Goal: Transaction & Acquisition: Obtain resource

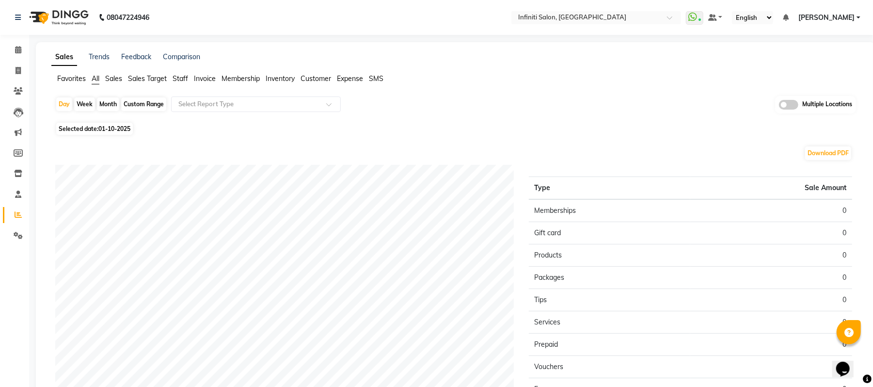
click at [103, 107] on div "Month" at bounding box center [108, 104] width 22 height 14
select select "10"
select select "2025"
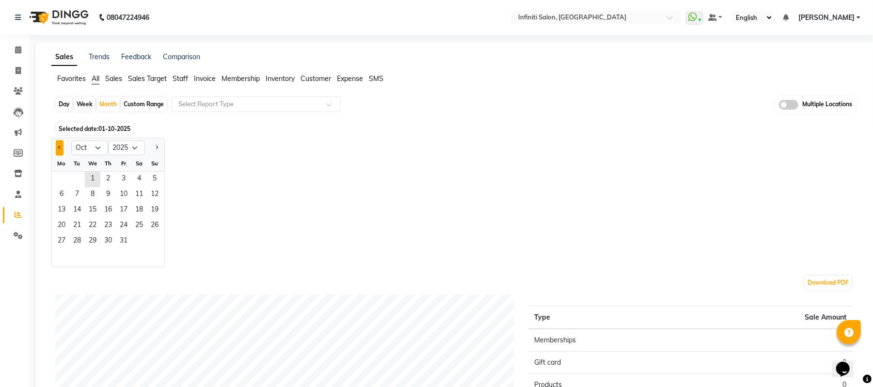
click at [61, 151] on button "Previous month" at bounding box center [60, 148] width 8 height 16
select select "9"
click at [63, 175] on span "1" at bounding box center [62, 180] width 16 height 16
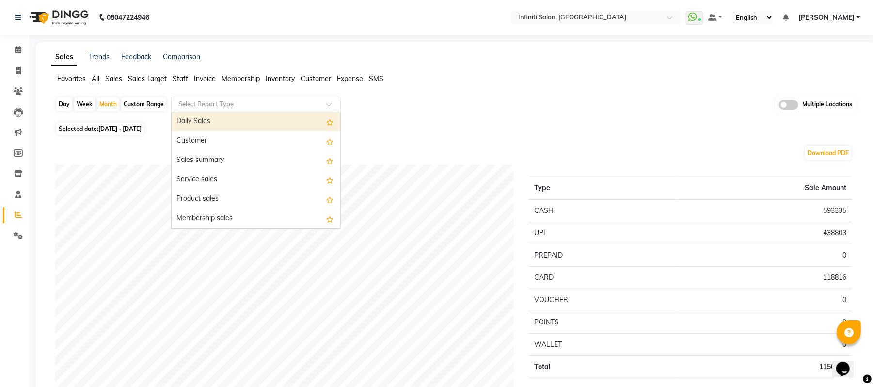
click at [251, 105] on input "text" at bounding box center [246, 104] width 140 height 10
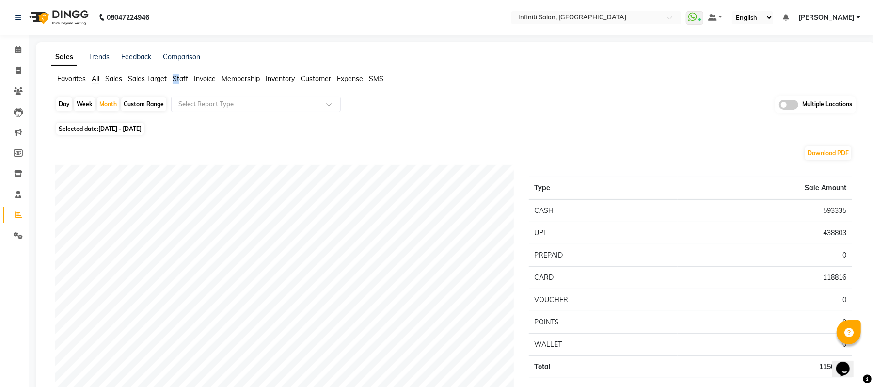
click at [178, 78] on span "Staff" at bounding box center [181, 78] width 16 height 9
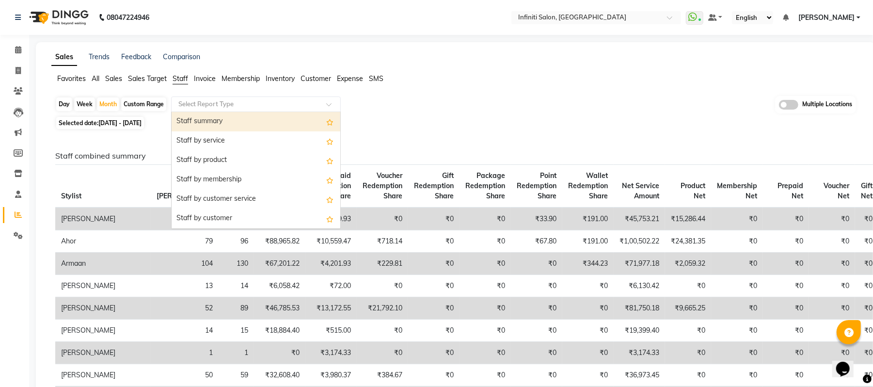
click at [192, 102] on input "text" at bounding box center [246, 104] width 140 height 10
click at [196, 123] on div "Staff summary" at bounding box center [256, 121] width 169 height 19
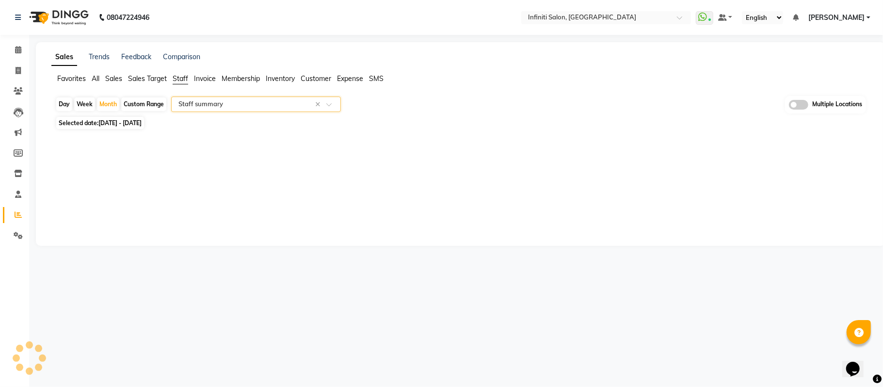
select select "full_report"
select select "csv"
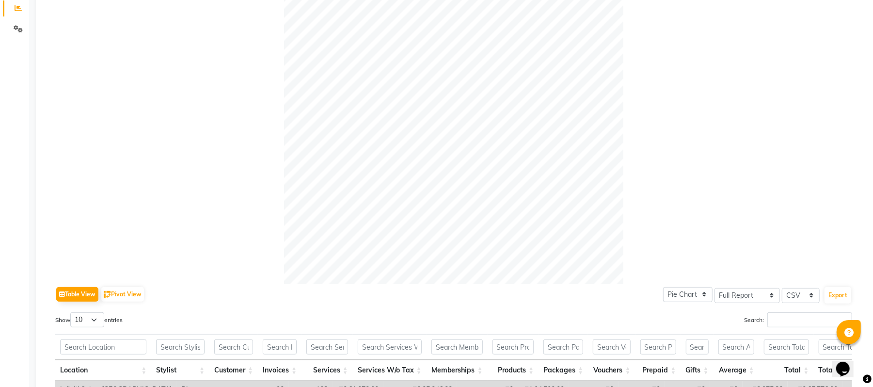
scroll to position [379, 0]
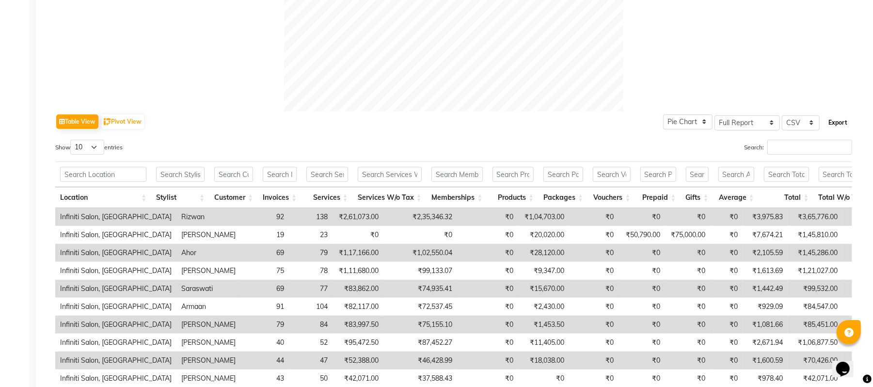
click at [837, 126] on button "Export" at bounding box center [837, 122] width 27 height 16
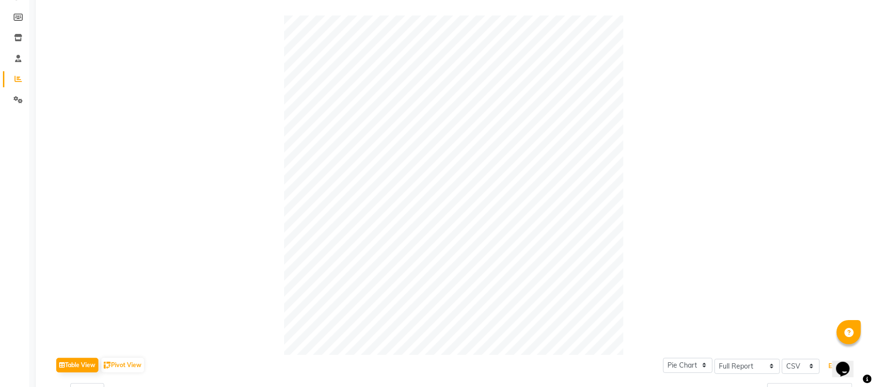
scroll to position [0, 0]
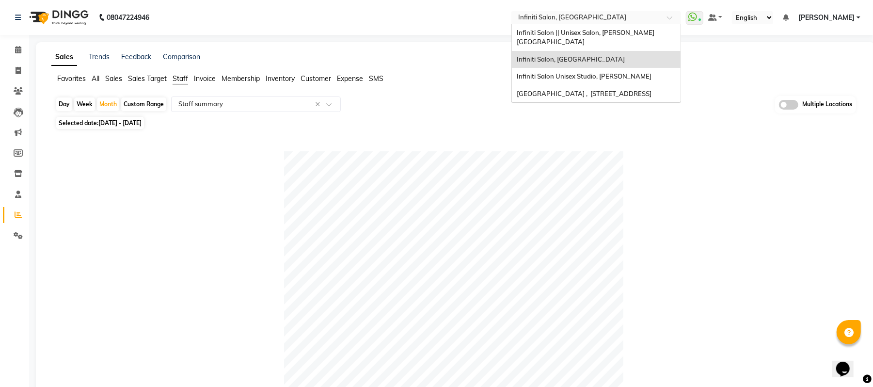
click at [607, 18] on input "text" at bounding box center [586, 19] width 141 height 10
click at [593, 37] on div "Infiniti Salon || Unisex Salon, [PERSON_NAME][GEOGRAPHIC_DATA]" at bounding box center [596, 37] width 169 height 27
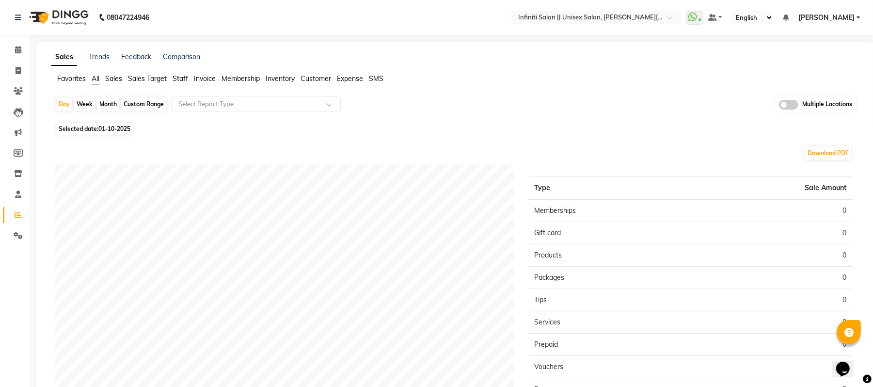
click at [102, 104] on div "Month" at bounding box center [108, 104] width 22 height 14
select select "10"
select select "2025"
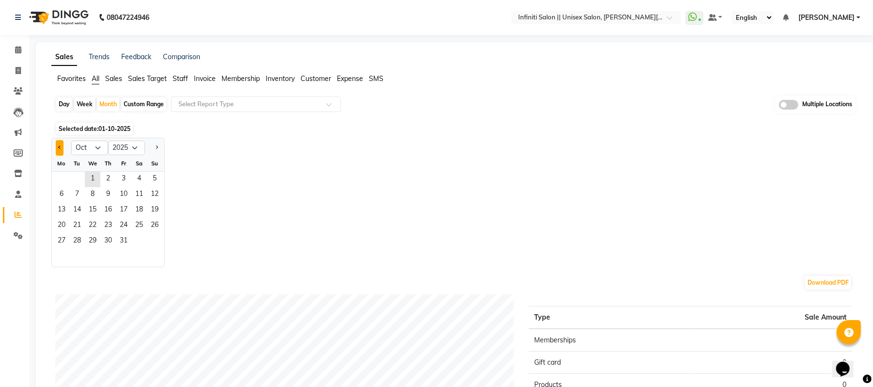
click at [57, 147] on button "Previous month" at bounding box center [60, 148] width 8 height 16
select select "9"
click at [61, 177] on span "1" at bounding box center [62, 180] width 16 height 16
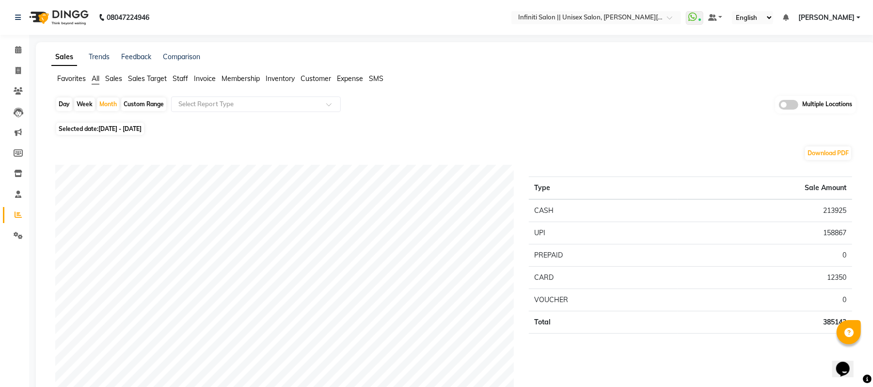
click at [184, 78] on span "Staff" at bounding box center [181, 78] width 16 height 9
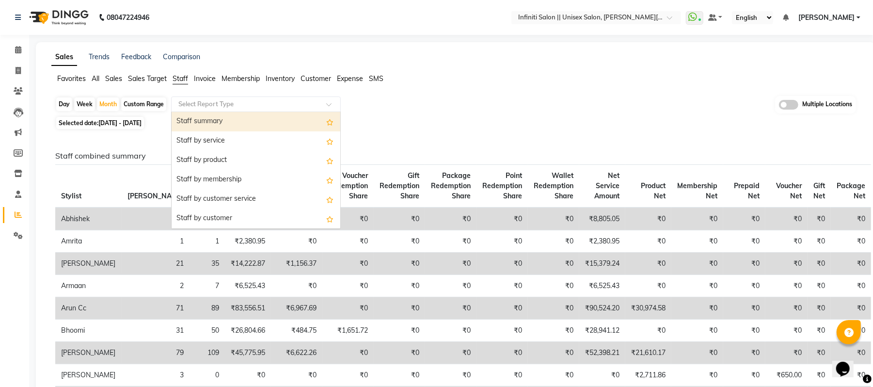
click at [194, 105] on input "text" at bounding box center [246, 104] width 140 height 10
click at [194, 117] on div "Staff summary" at bounding box center [256, 121] width 169 height 19
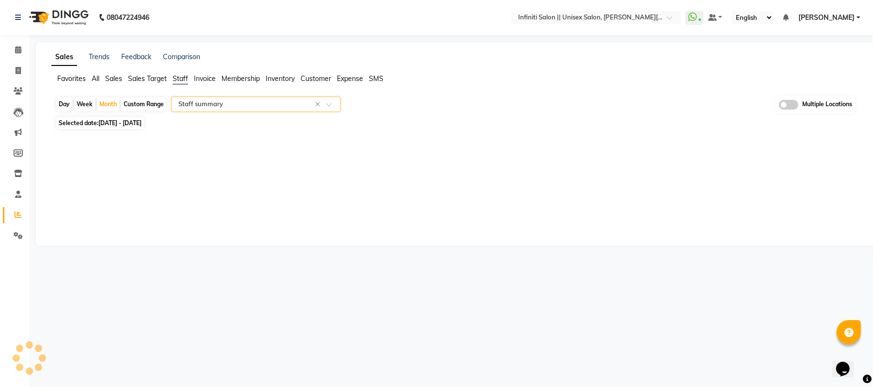
select select "full_report"
select select "csv"
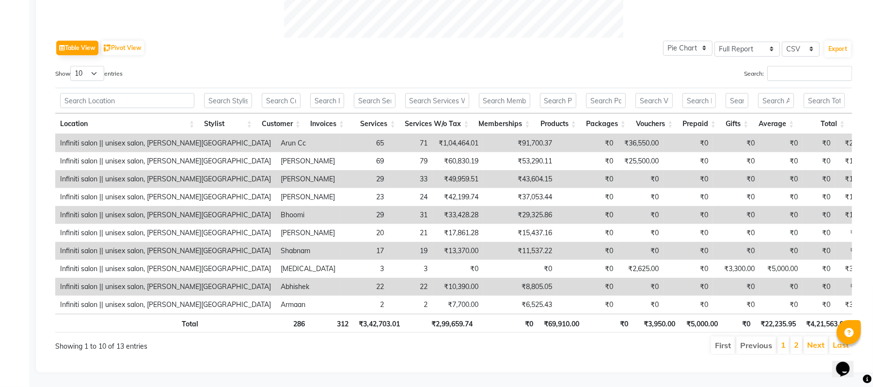
scroll to position [474, 0]
click at [826, 41] on button "Export" at bounding box center [837, 49] width 27 height 16
